Goal: Communication & Community: Answer question/provide support

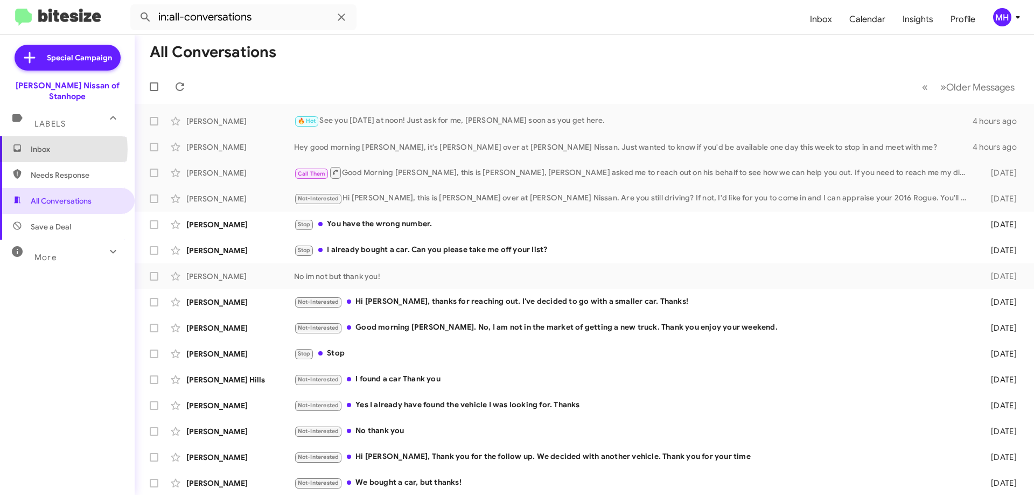
click at [46, 144] on span "Inbox" at bounding box center [77, 149] width 92 height 11
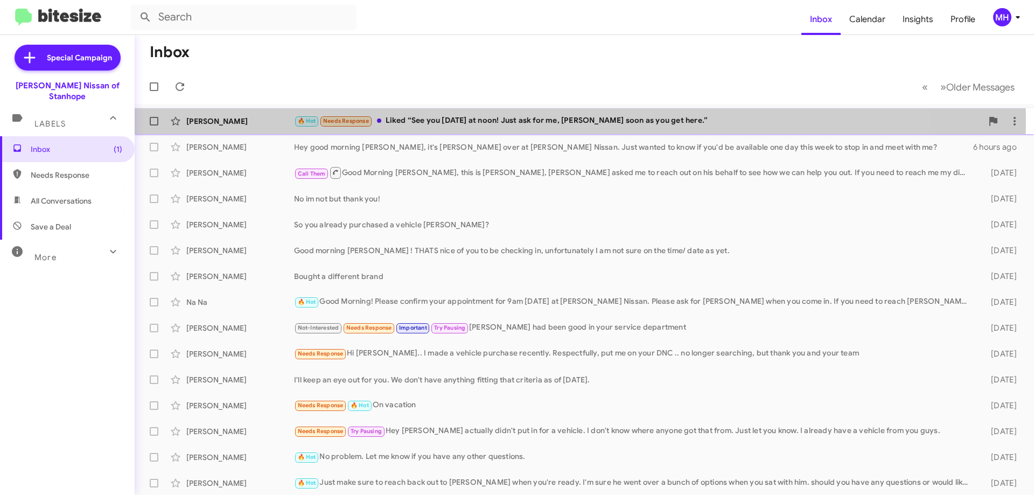
click at [430, 120] on div "🔥 Hot Needs Response Liked “See you Wednesday at noon! Just ask for me, Marceli…" at bounding box center [638, 121] width 688 height 12
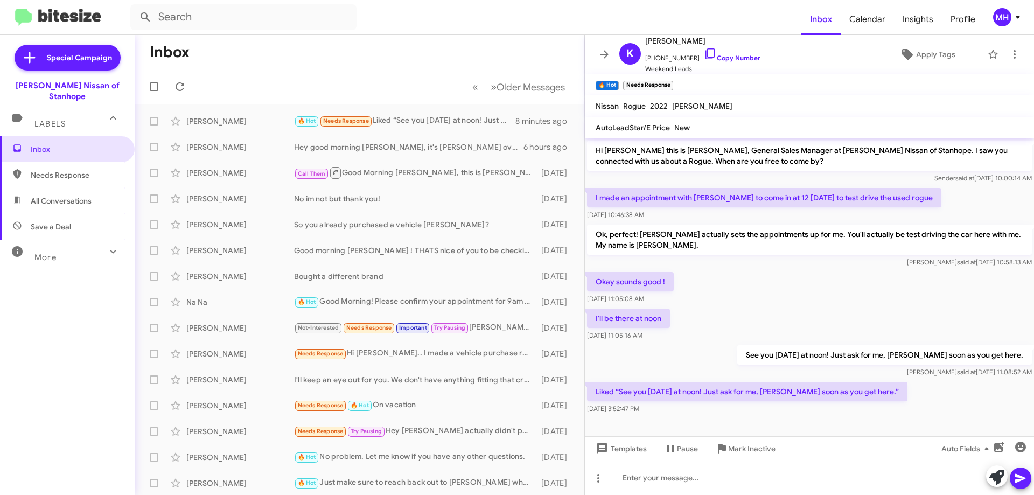
click at [64, 243] on div "More" at bounding box center [57, 253] width 96 height 20
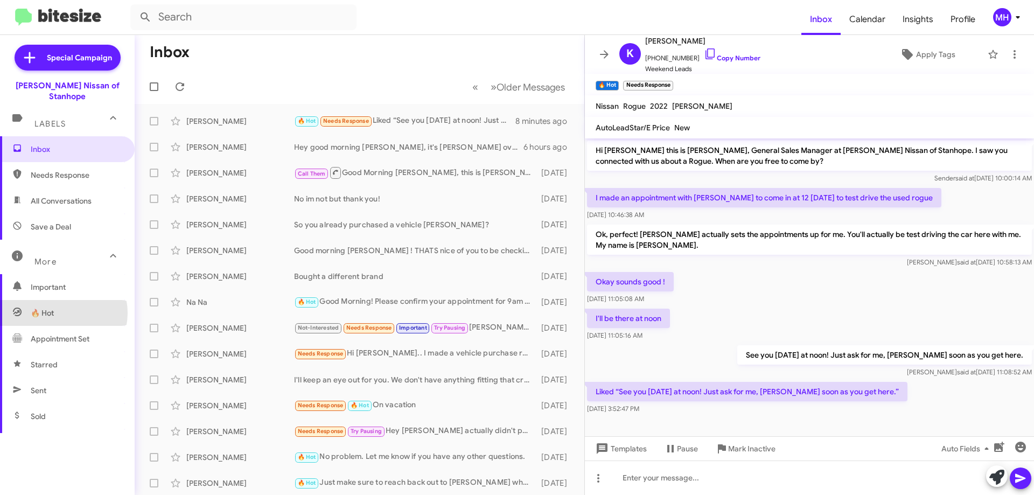
click at [60, 302] on span "🔥 Hot" at bounding box center [67, 313] width 135 height 26
type input "in:appointment"
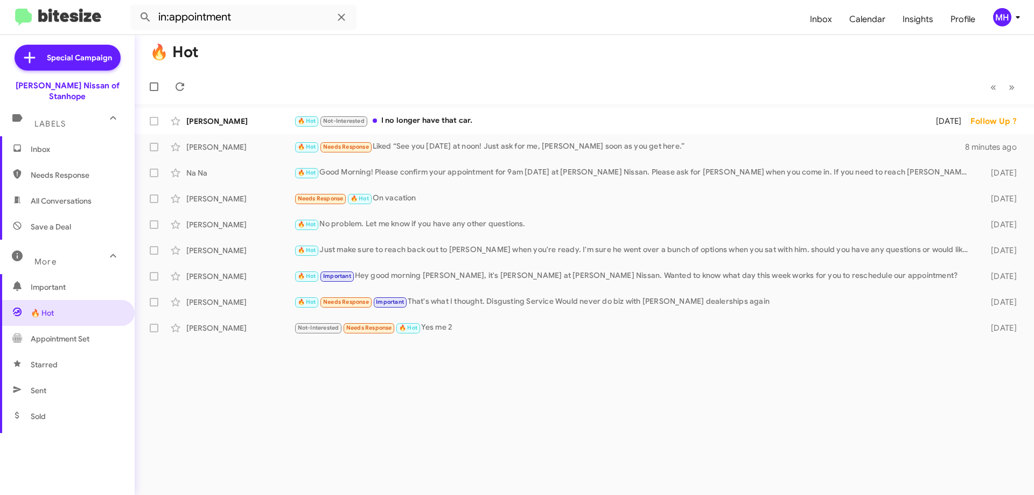
click at [52, 136] on span "Inbox" at bounding box center [67, 149] width 135 height 26
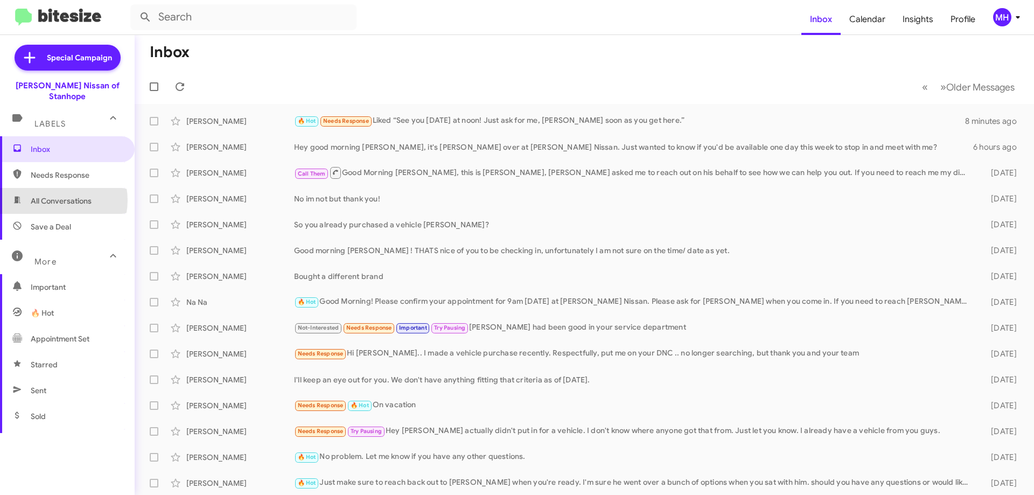
click at [54, 196] on span "All Conversations" at bounding box center [61, 201] width 61 height 11
type input "in:all-conversations"
